Goal: Information Seeking & Learning: Learn about a topic

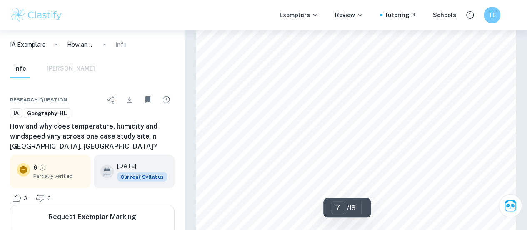
scroll to position [2531, 0]
type input "7"
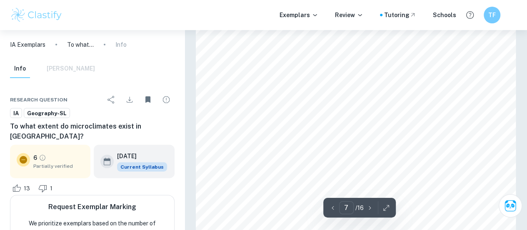
scroll to position [2589, 0]
type input "6"
